Goal: Task Accomplishment & Management: Complete application form

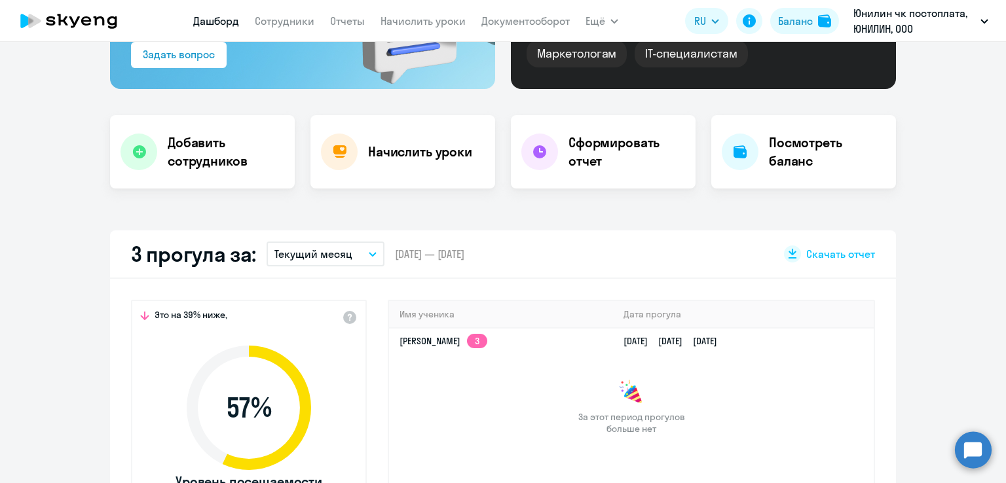
scroll to position [327, 0]
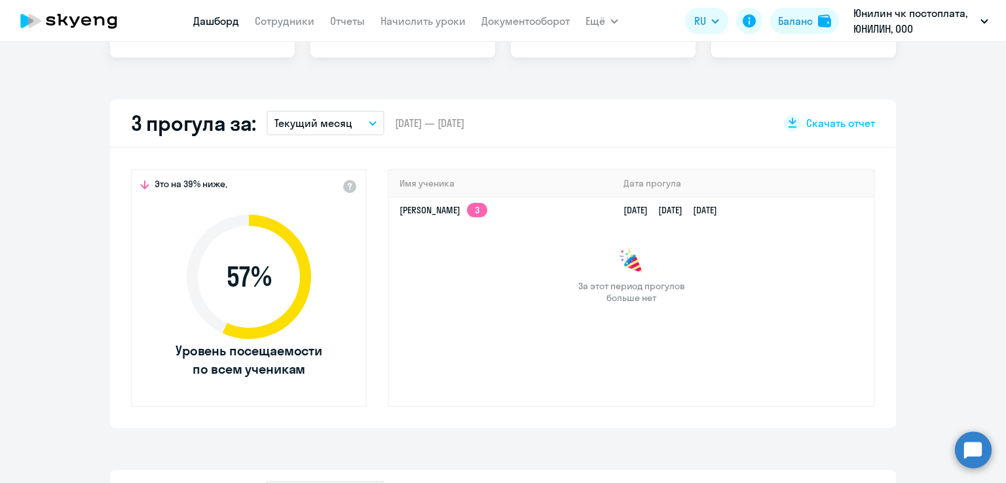
select select "30"
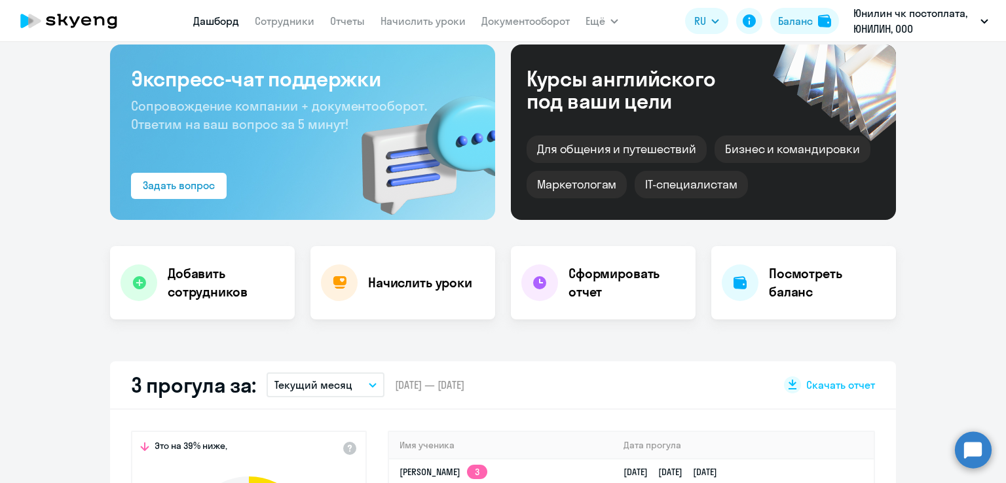
scroll to position [0, 0]
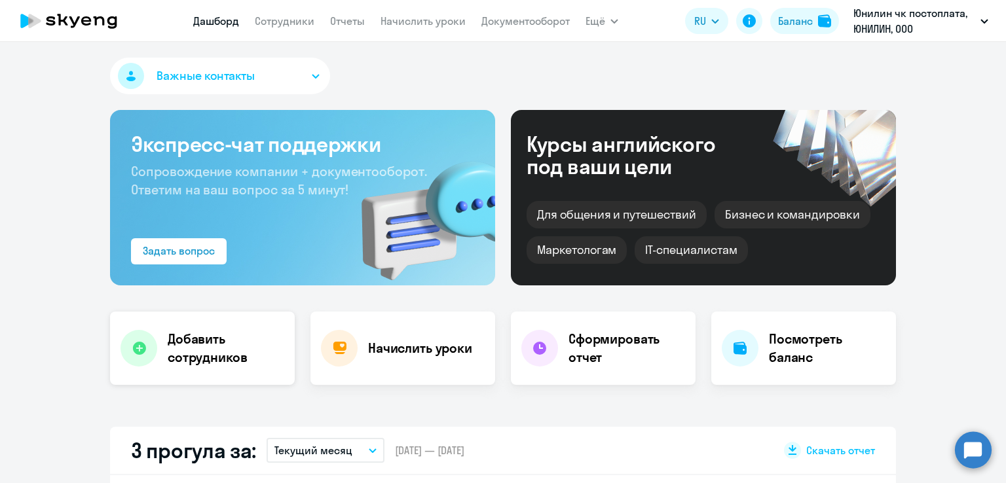
click at [199, 344] on h4 "Добавить сотрудников" at bounding box center [226, 348] width 117 height 37
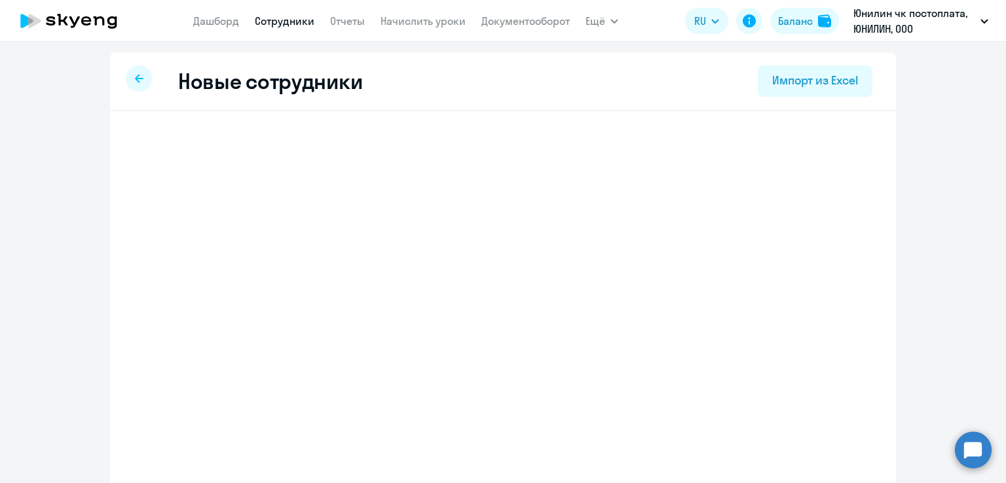
select select "english_adult_not_native_speaker"
select select "3"
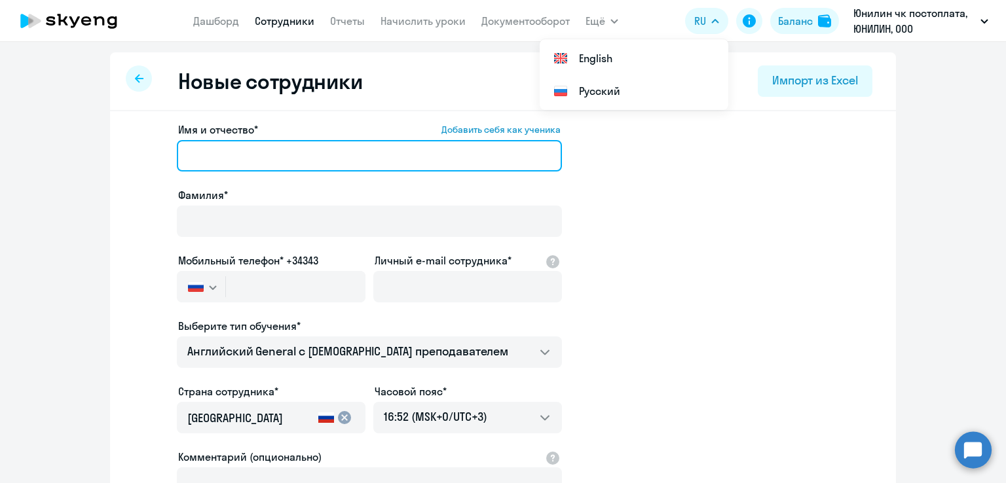
click at [221, 156] on input "Имя и отчество* Добавить себя как ученика" at bounding box center [369, 155] width 385 height 31
type input "[PERSON_NAME]"
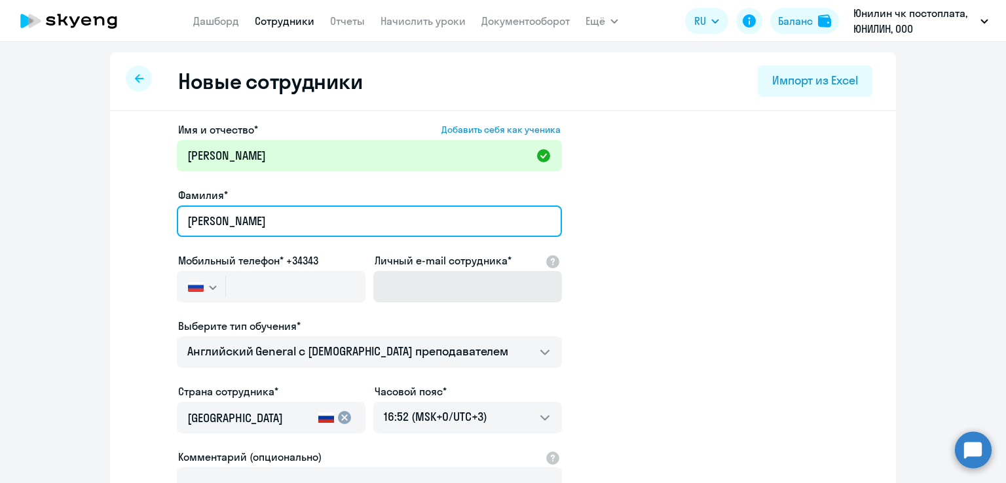
type input "[PERSON_NAME]"
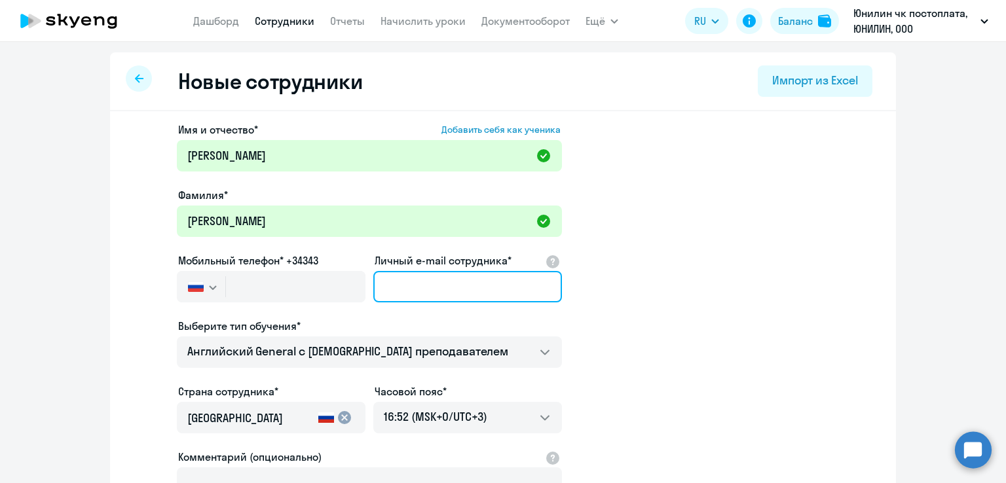
click at [441, 289] on input "Личный e-mail сотрудника*" at bounding box center [467, 286] width 189 height 31
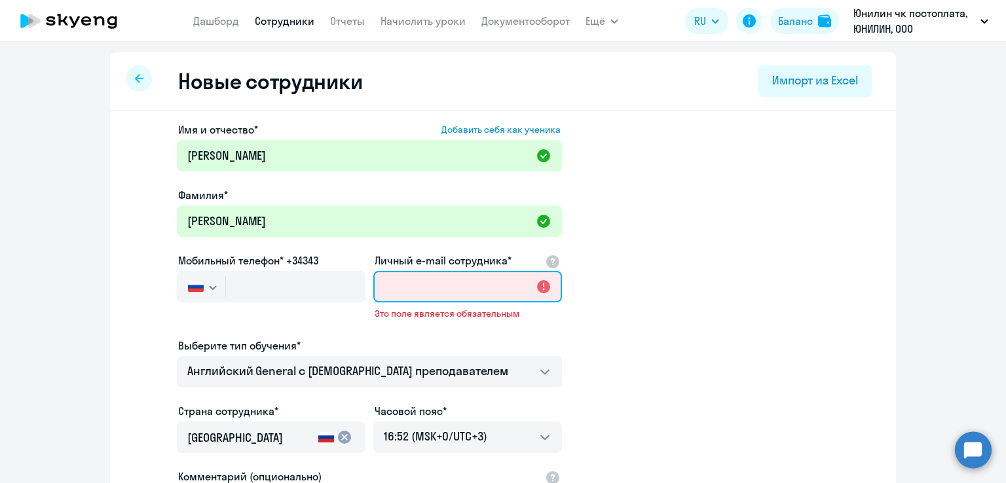
paste input "[PERSON_NAME][EMAIL_ADDRESS][DOMAIN_NAME]"
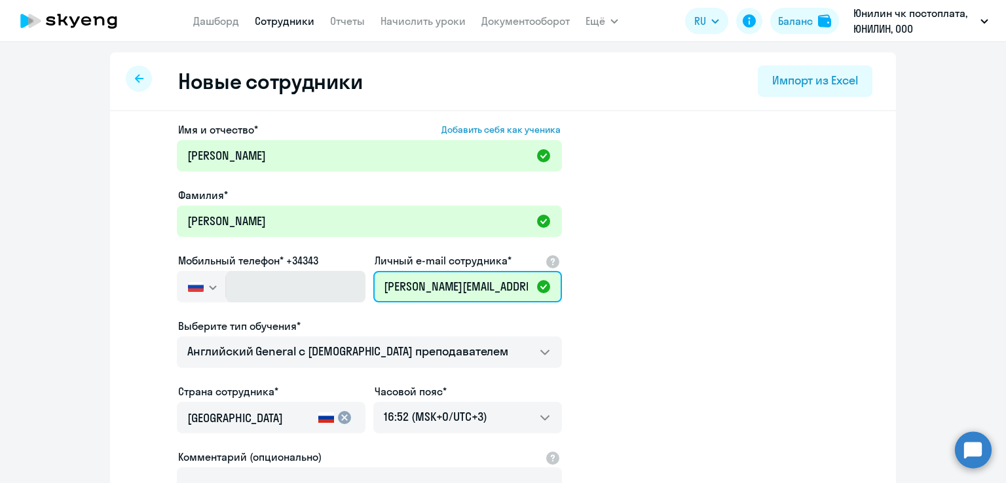
type input "[PERSON_NAME][EMAIL_ADDRESS][DOMAIN_NAME]"
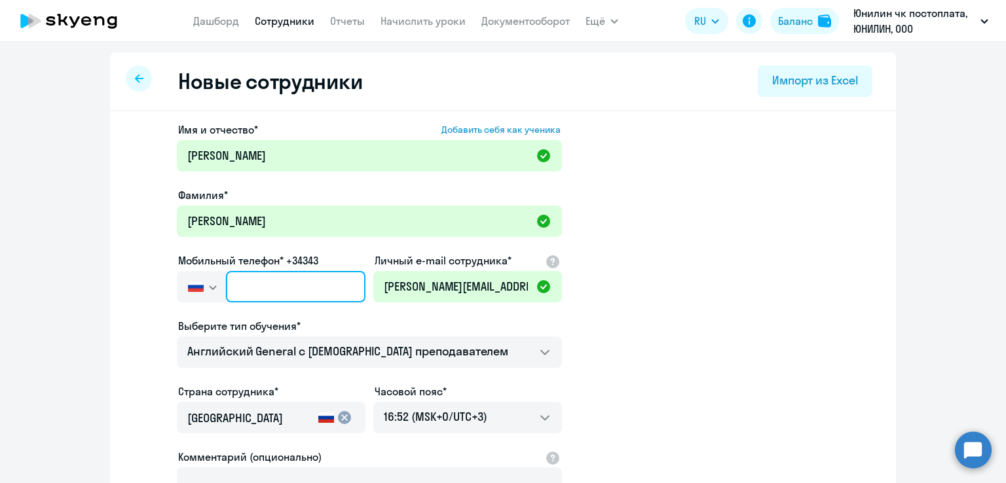
click at [240, 282] on input "text" at bounding box center [295, 286] width 139 height 31
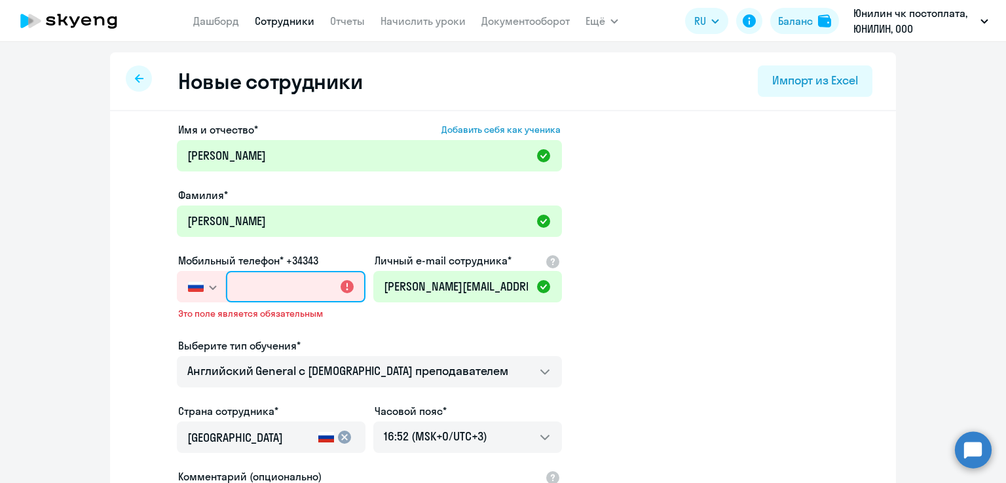
paste input "[PHONE_NUMBER]"
type input "[PHONE_NUMBER]"
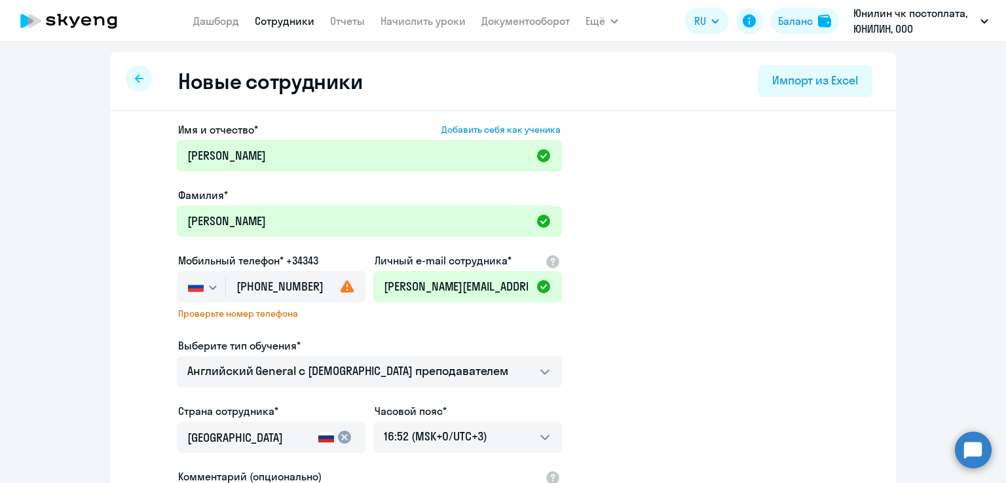
click at [340, 288] on use at bounding box center [347, 286] width 14 height 12
click at [209, 286] on icon "button" at bounding box center [213, 287] width 8 height 5
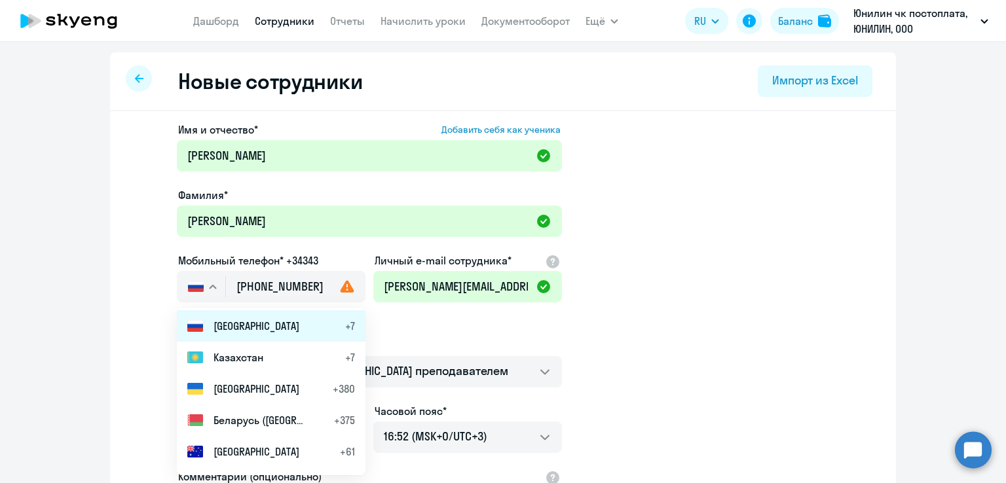
click at [217, 328] on span "[GEOGRAPHIC_DATA]" at bounding box center [256, 326] width 86 height 16
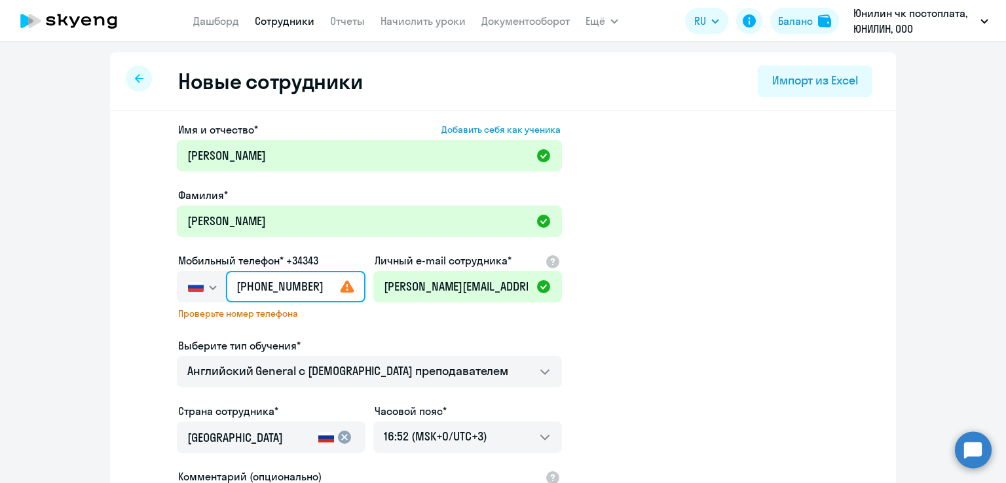
click at [245, 286] on input "[PHONE_NUMBER]" at bounding box center [295, 286] width 139 height 31
click at [725, 349] on app-new-student-form "Имя и отчество* Добавить себя как ученика [PERSON_NAME]* [PERSON_NAME] телефон*…" at bounding box center [503, 365] width 744 height 486
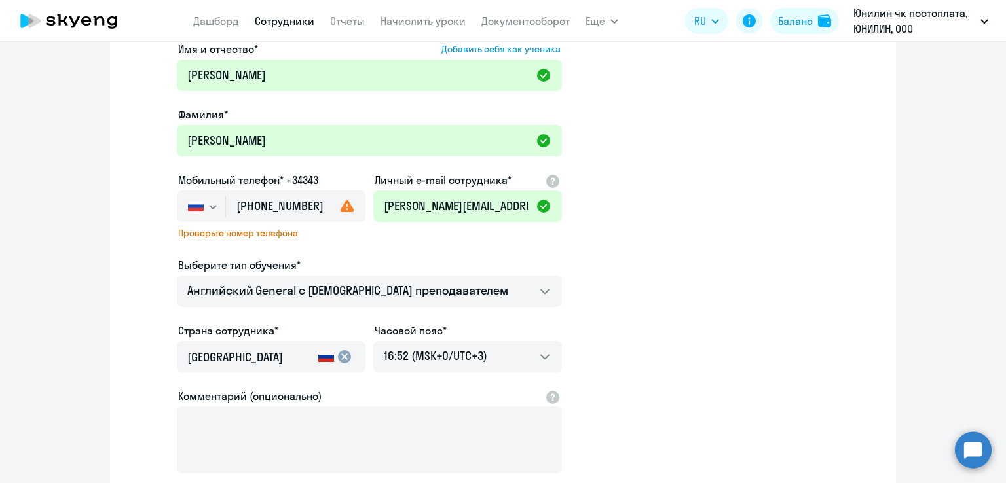
scroll to position [196, 0]
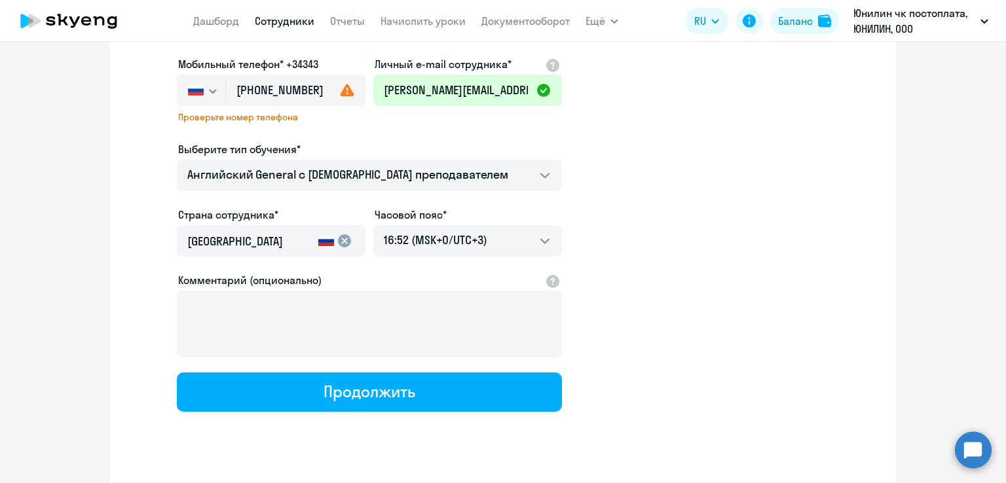
click at [372, 422] on div "Имя и отчество* Добавить себя как ученика [PERSON_NAME]* [PERSON_NAME] телефон*…" at bounding box center [503, 212] width 786 height 595
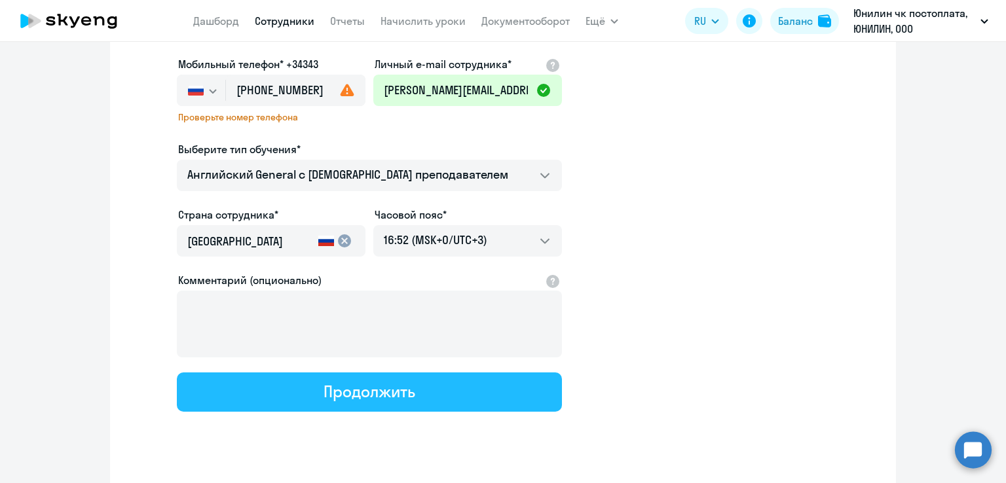
click at [364, 405] on button "Продолжить" at bounding box center [369, 392] width 385 height 39
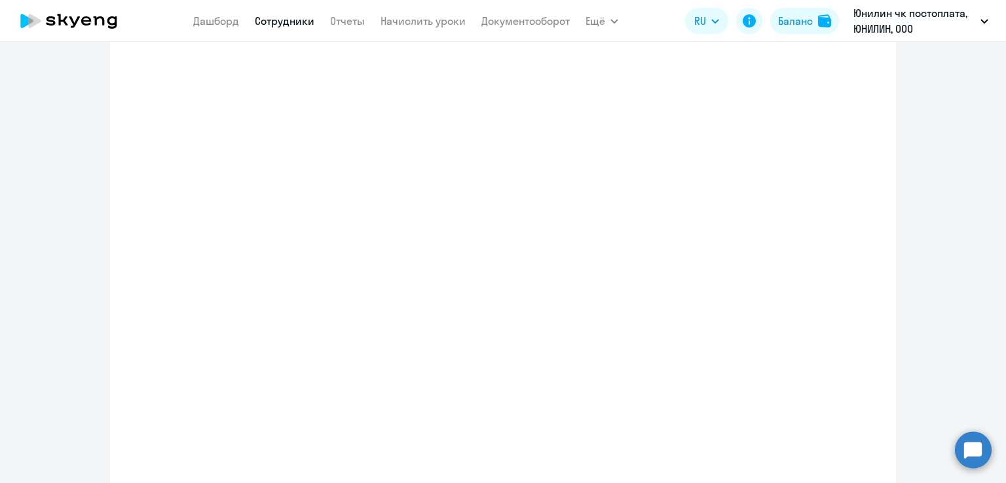
select select "english_adult_not_native_speaker"
select select "3"
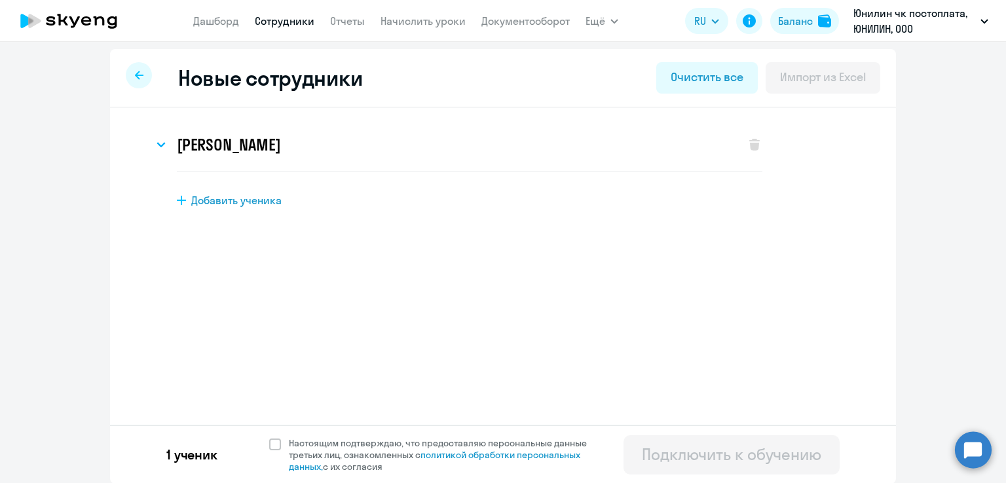
scroll to position [4, 0]
click at [269, 447] on span at bounding box center [275, 444] width 12 height 12
click at [268, 437] on input "Настоящим подтверждаю, что предоставляю персональные данные третьих лиц, ознако…" at bounding box center [268, 436] width 1 height 1
checkbox input "true"
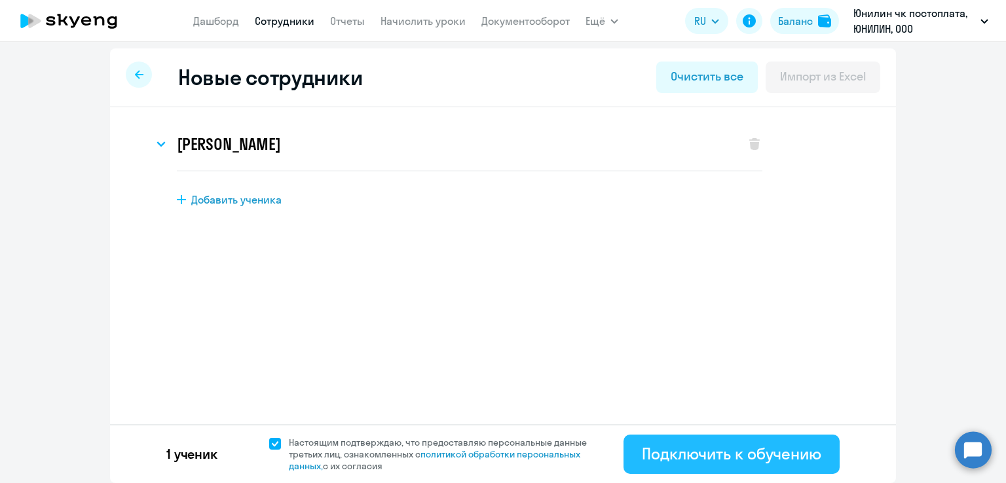
click at [682, 460] on div "Подключить к обучению" at bounding box center [731, 453] width 179 height 21
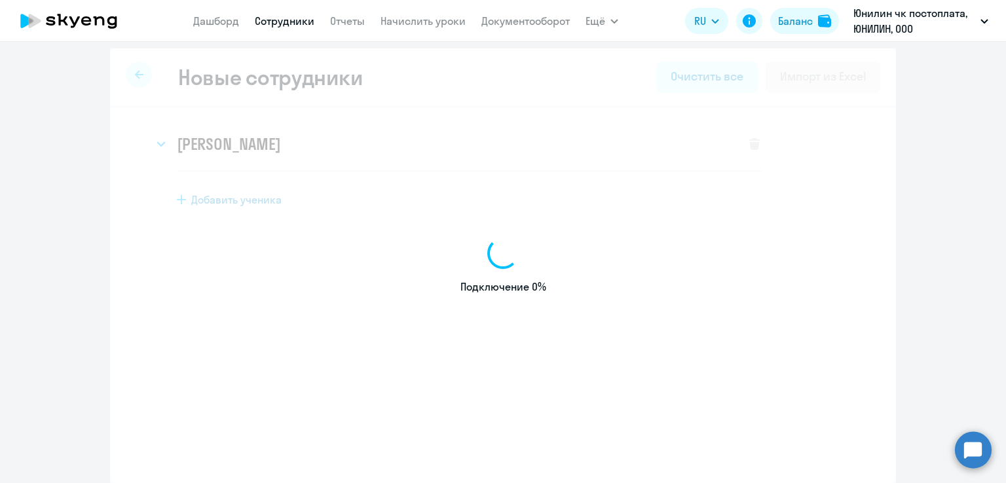
select select "english_adult_not_native_speaker"
select select "3"
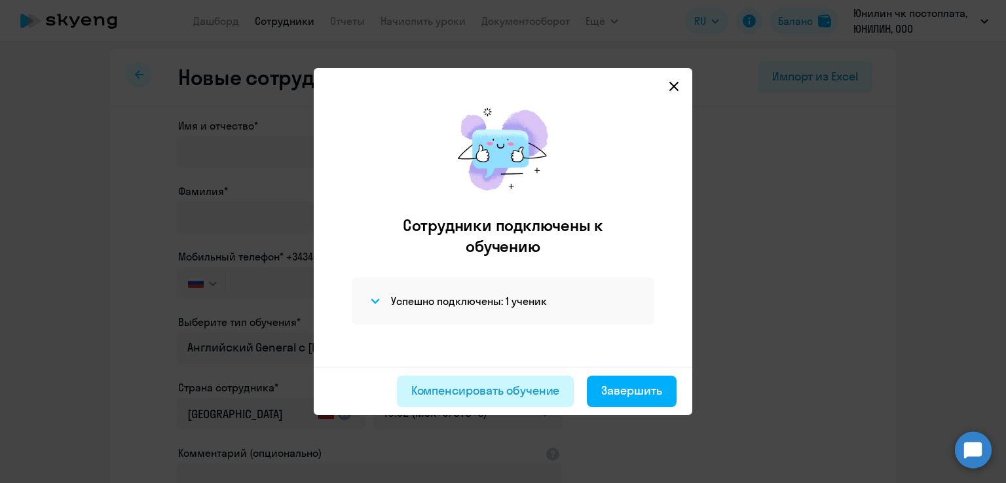
click at [510, 389] on div "Компенсировать обучение" at bounding box center [485, 390] width 149 height 17
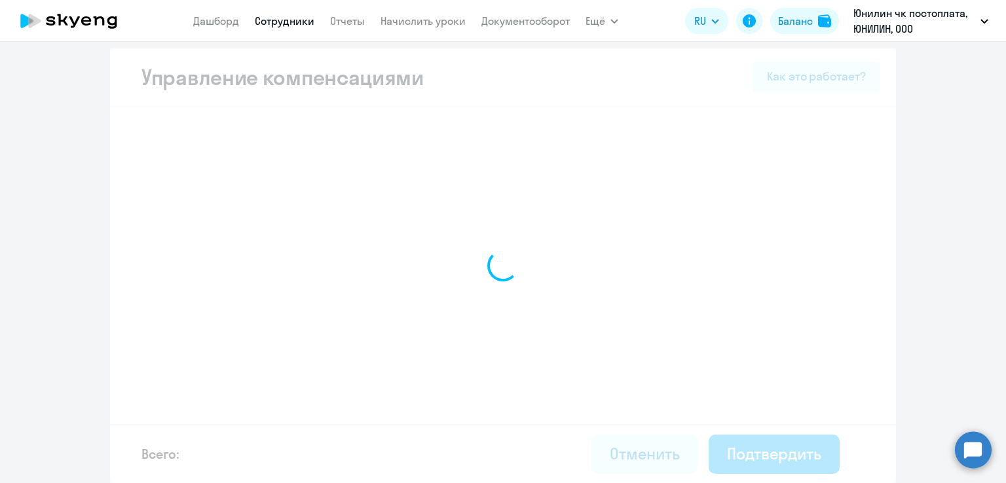
select select "MONTHLY"
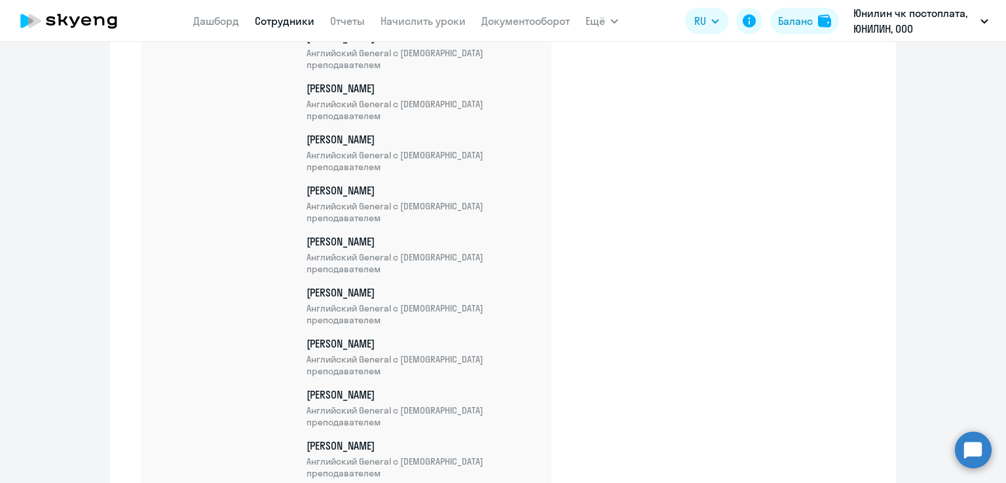
scroll to position [826, 0]
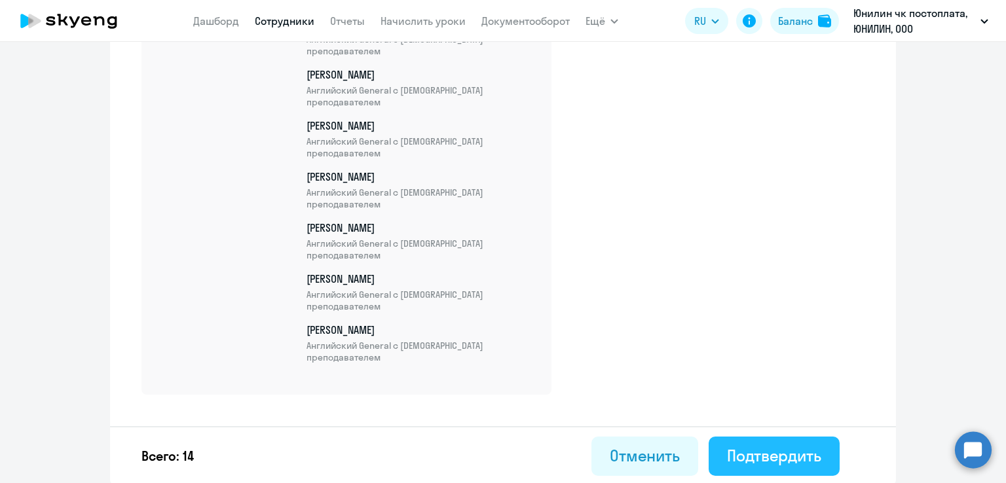
click at [754, 445] on div "Подтвердить" at bounding box center [774, 455] width 94 height 21
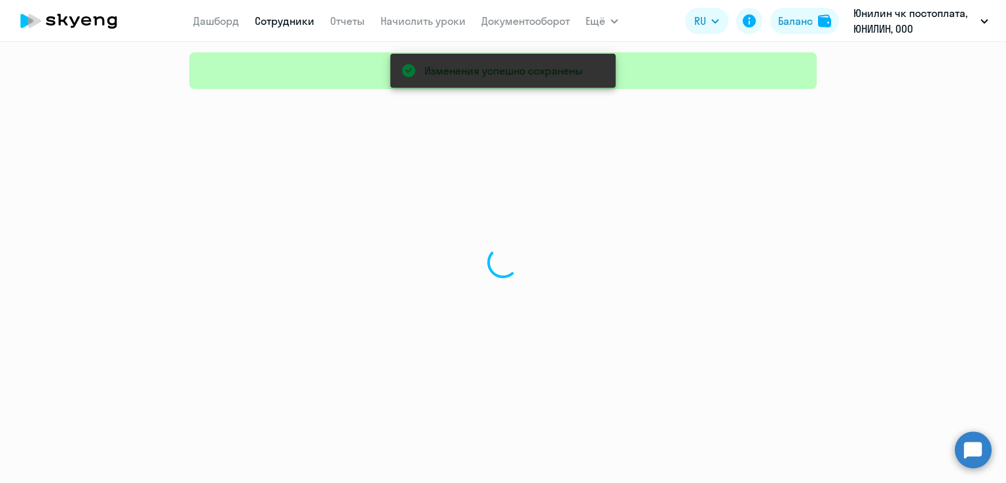
select select "30"
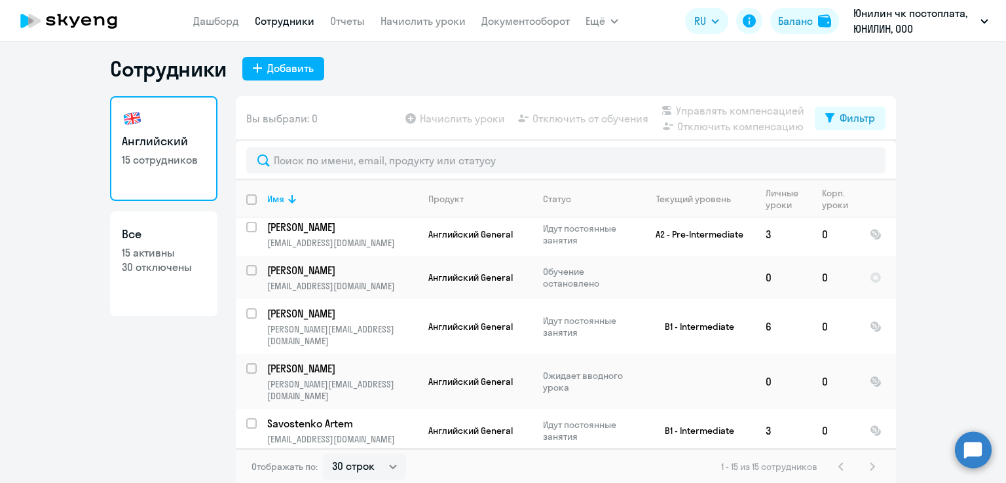
scroll to position [8, 0]
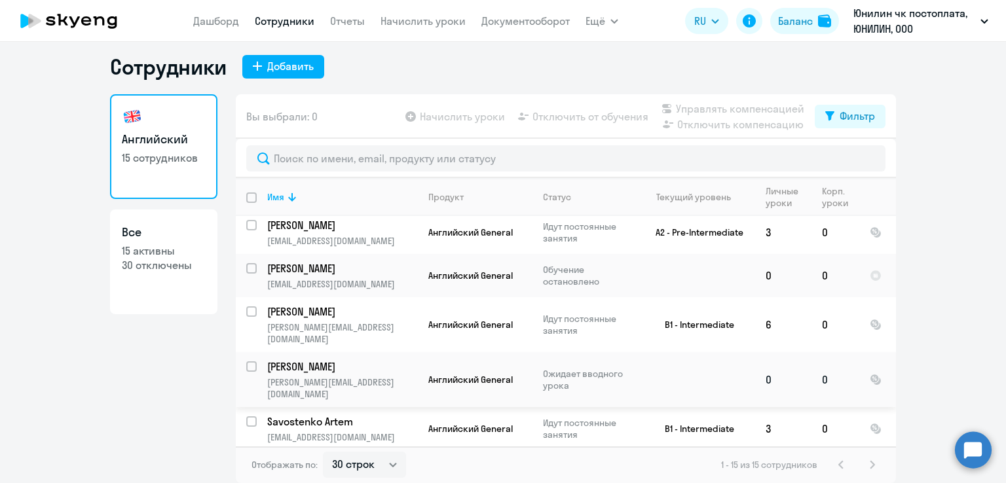
click at [320, 359] on p "[PERSON_NAME]" at bounding box center [341, 366] width 148 height 14
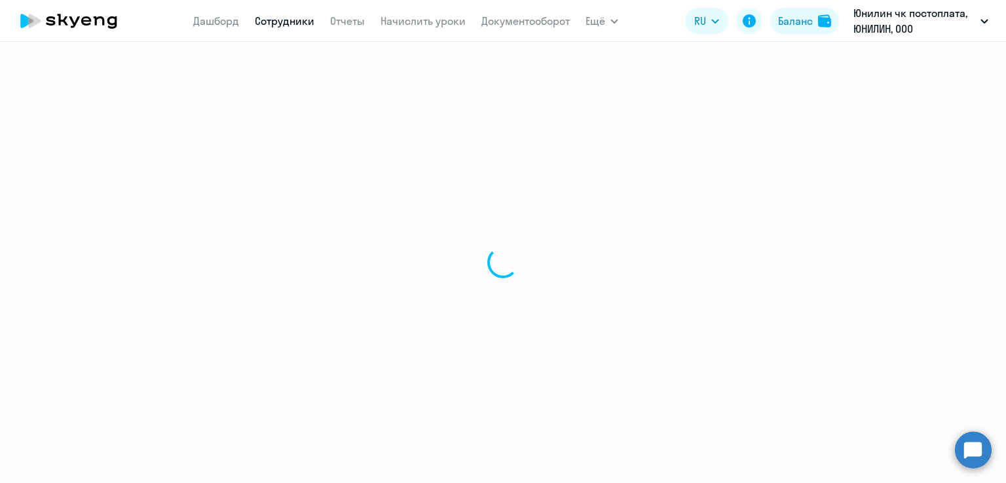
select select "english"
